Goal: Transaction & Acquisition: Purchase product/service

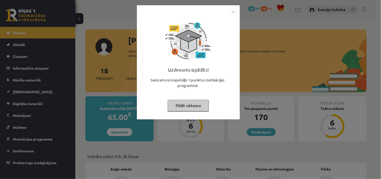
click at [233, 10] on img "Close" at bounding box center [233, 12] width 8 height 8
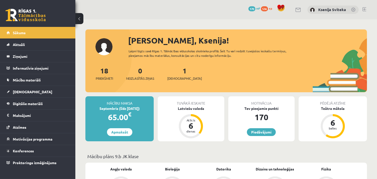
click at [205, 18] on div "0 Dāvanas 170 mP 536 xp Ksenija Sviteka" at bounding box center [226, 9] width 302 height 19
click at [17, 91] on span "[DEMOGRAPHIC_DATA]" at bounding box center [32, 91] width 39 height 5
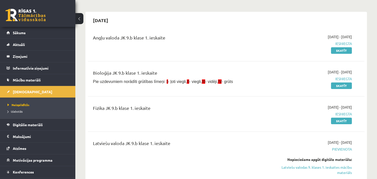
scroll to position [28, 0]
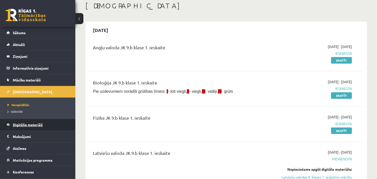
click at [24, 123] on span "Digitālie materiāli" at bounding box center [28, 124] width 30 height 5
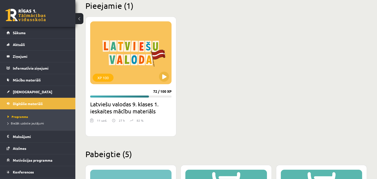
scroll to position [139, 0]
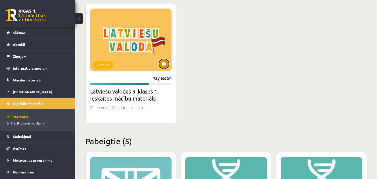
click at [163, 63] on button at bounding box center [164, 64] width 10 height 10
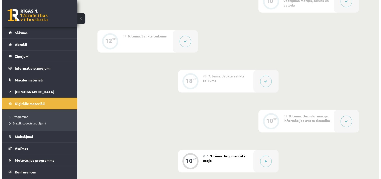
scroll to position [335, 0]
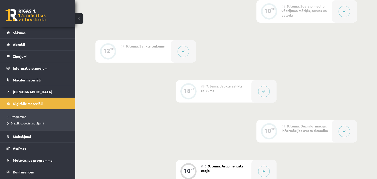
click at [184, 54] on button at bounding box center [184, 52] width 12 height 12
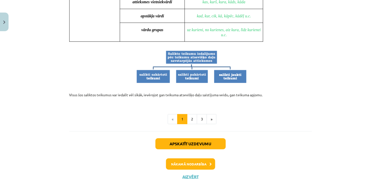
scroll to position [503, 0]
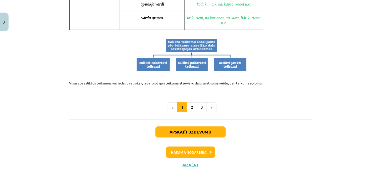
drag, startPoint x: 292, startPoint y: 62, endPoint x: 266, endPoint y: 119, distance: 62.3
click at [288, 68] on p at bounding box center [190, 55] width 243 height 34
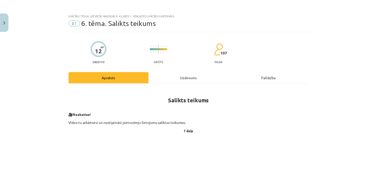
scroll to position [0, 0]
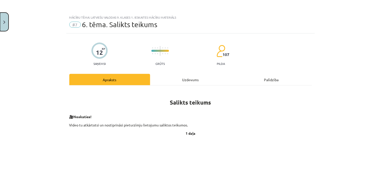
click at [8, 28] on button "Close" at bounding box center [4, 22] width 9 height 19
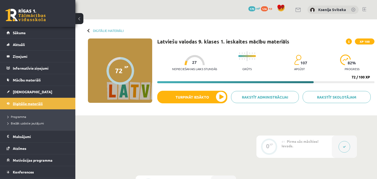
click at [23, 102] on span "Digitālie materiāli" at bounding box center [28, 103] width 30 height 5
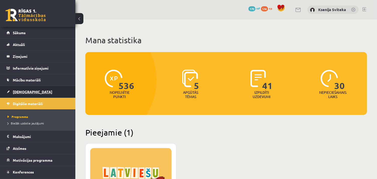
click at [20, 93] on span "[DEMOGRAPHIC_DATA]" at bounding box center [32, 91] width 39 height 5
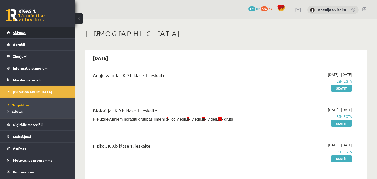
click at [21, 31] on span "Sākums" at bounding box center [19, 32] width 13 height 5
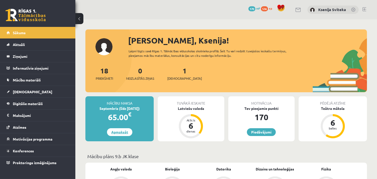
click at [124, 132] on link "Apmaksāt" at bounding box center [119, 132] width 25 height 8
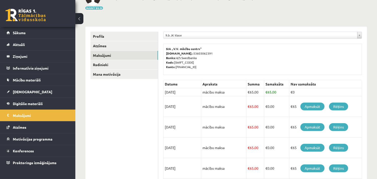
scroll to position [38, 0]
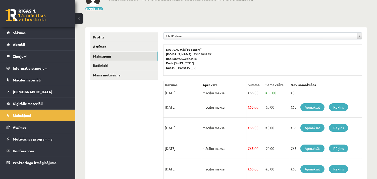
click at [309, 106] on link "Apmaksāt" at bounding box center [313, 107] width 24 height 8
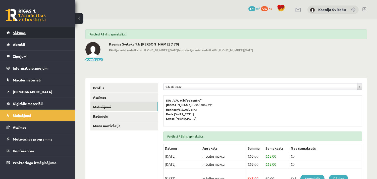
click at [15, 31] on span "Sākums" at bounding box center [19, 32] width 13 height 5
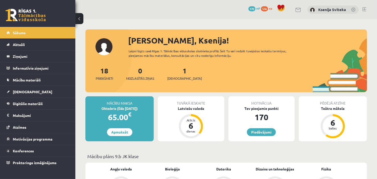
click at [238, 31] on div at bounding box center [226, 31] width 282 height 5
click at [19, 34] on span "Sākums" at bounding box center [19, 32] width 13 height 5
click at [20, 90] on span "[DEMOGRAPHIC_DATA]" at bounding box center [32, 91] width 39 height 5
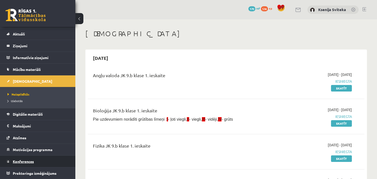
click at [29, 157] on link "Konferences" at bounding box center [38, 162] width 63 height 12
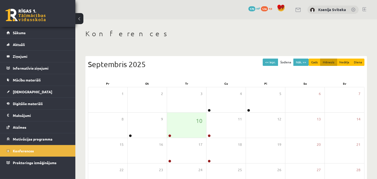
click at [190, 42] on div "Konferences << Iepr. Šodiena Nāk. >> Gads Mēnesis Nedēļa Diena [DATE] Pr Ot Tr …" at bounding box center [226, 129] width 302 height 221
click at [170, 135] on link at bounding box center [169, 135] width 3 height 3
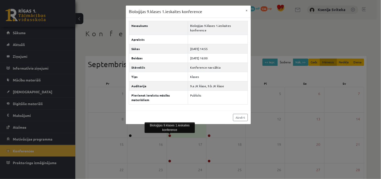
click at [112, 20] on div "Bioloģijas 9.klases 1.ieskaites konference × Nosaukums Bioloģijas 9.klases 1.ie…" at bounding box center [190, 89] width 381 height 179
